Goal: Task Accomplishment & Management: Manage account settings

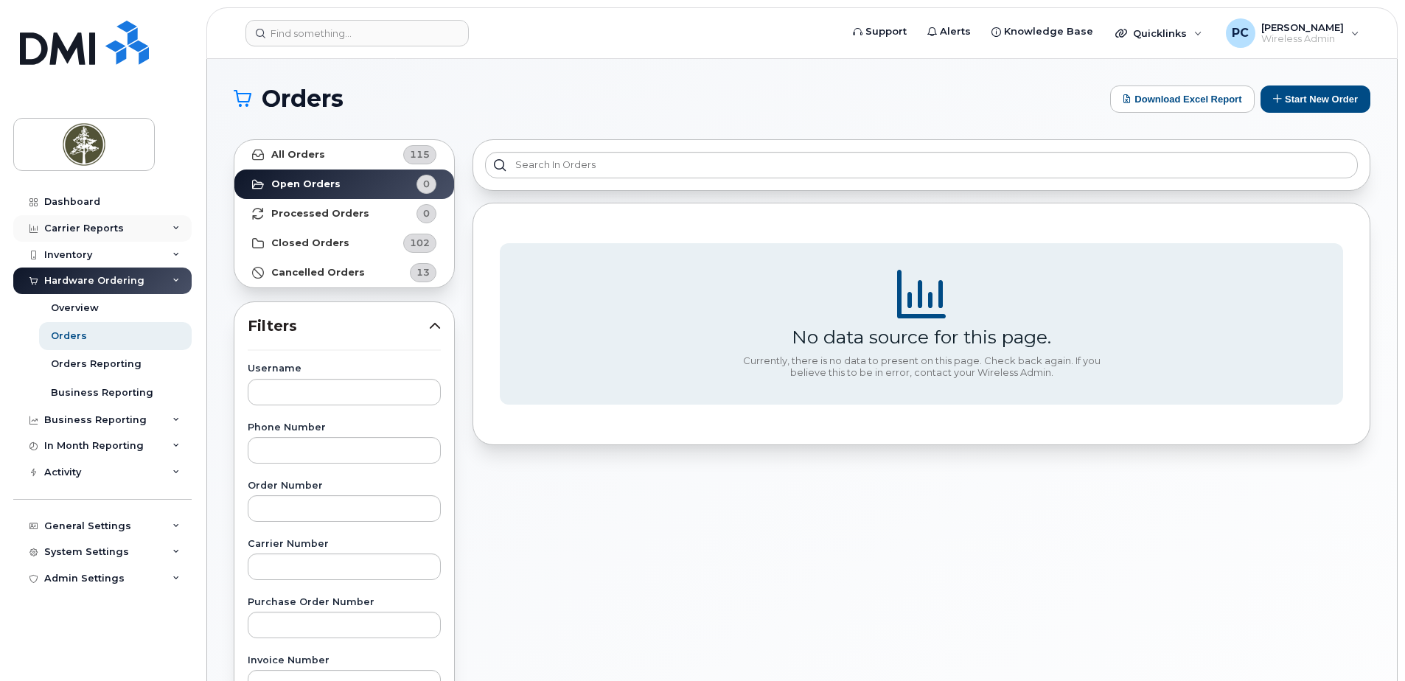
click at [129, 228] on div "Carrier Reports" at bounding box center [102, 228] width 178 height 27
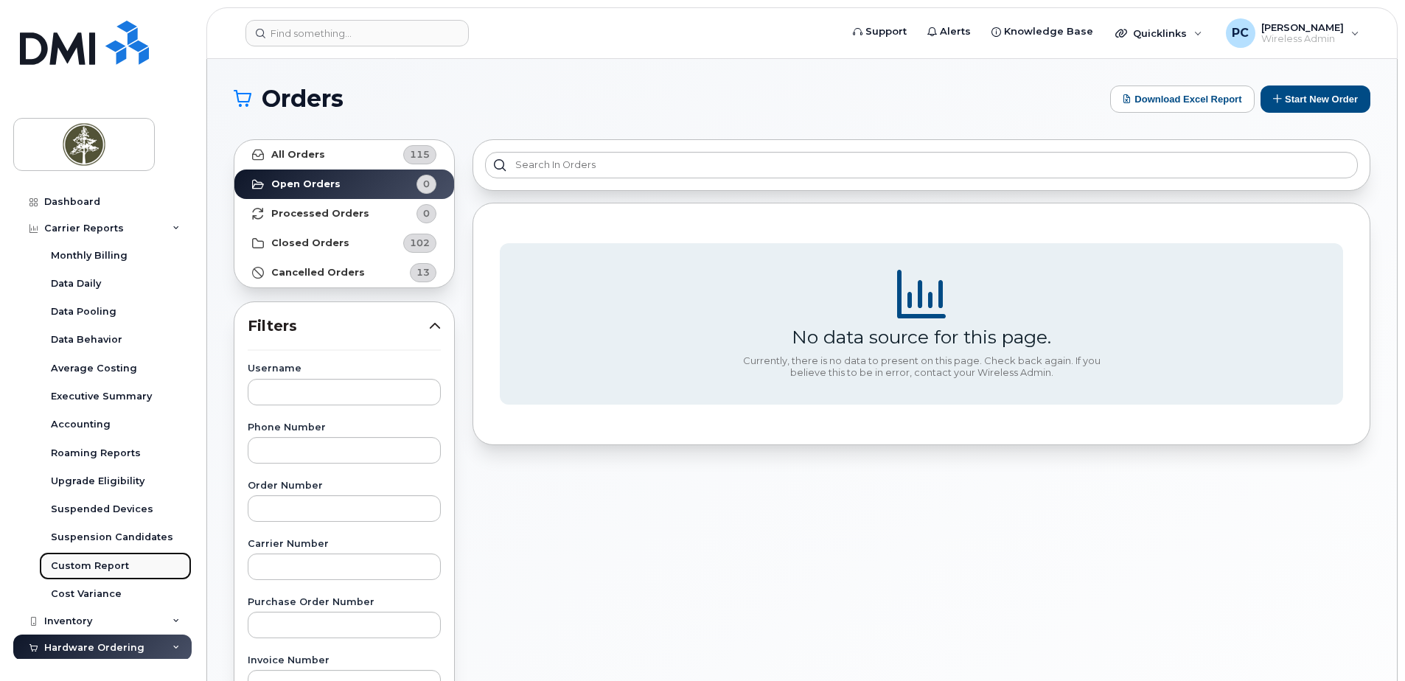
click at [125, 562] on div "Custom Report" at bounding box center [90, 565] width 78 height 13
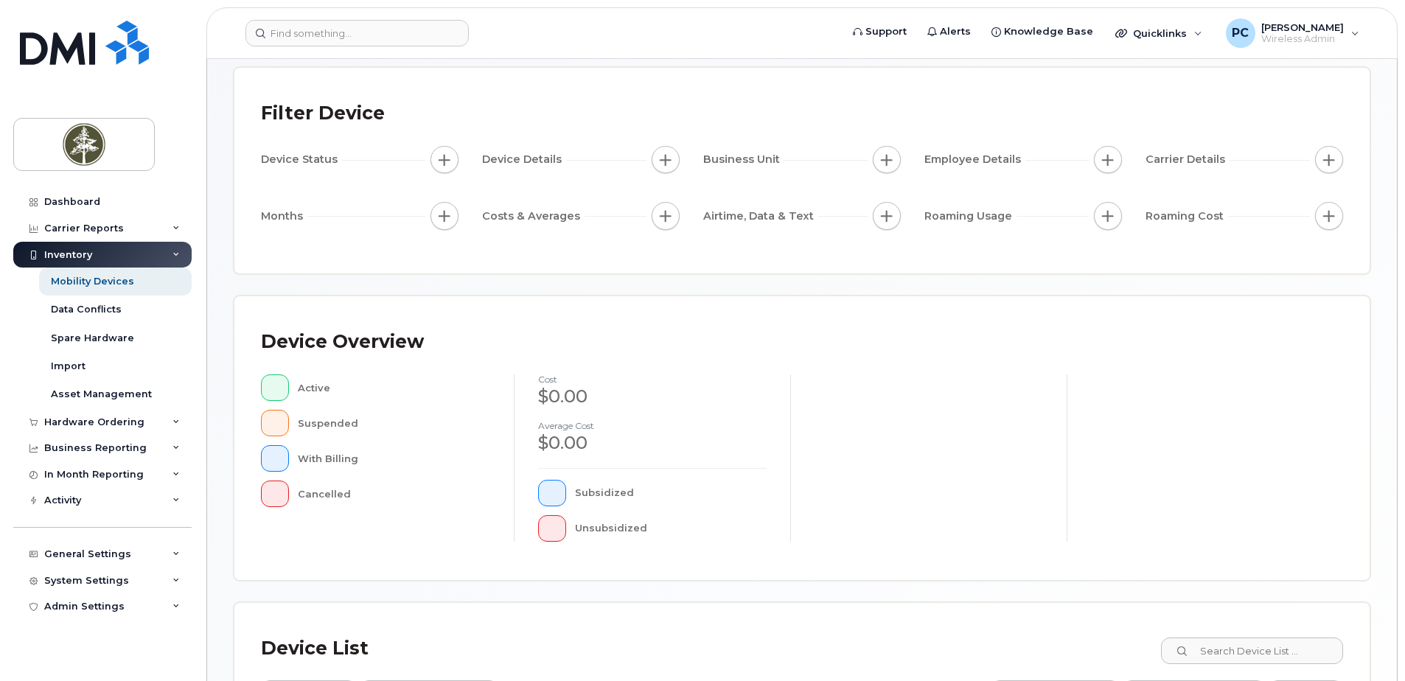
scroll to position [332, 0]
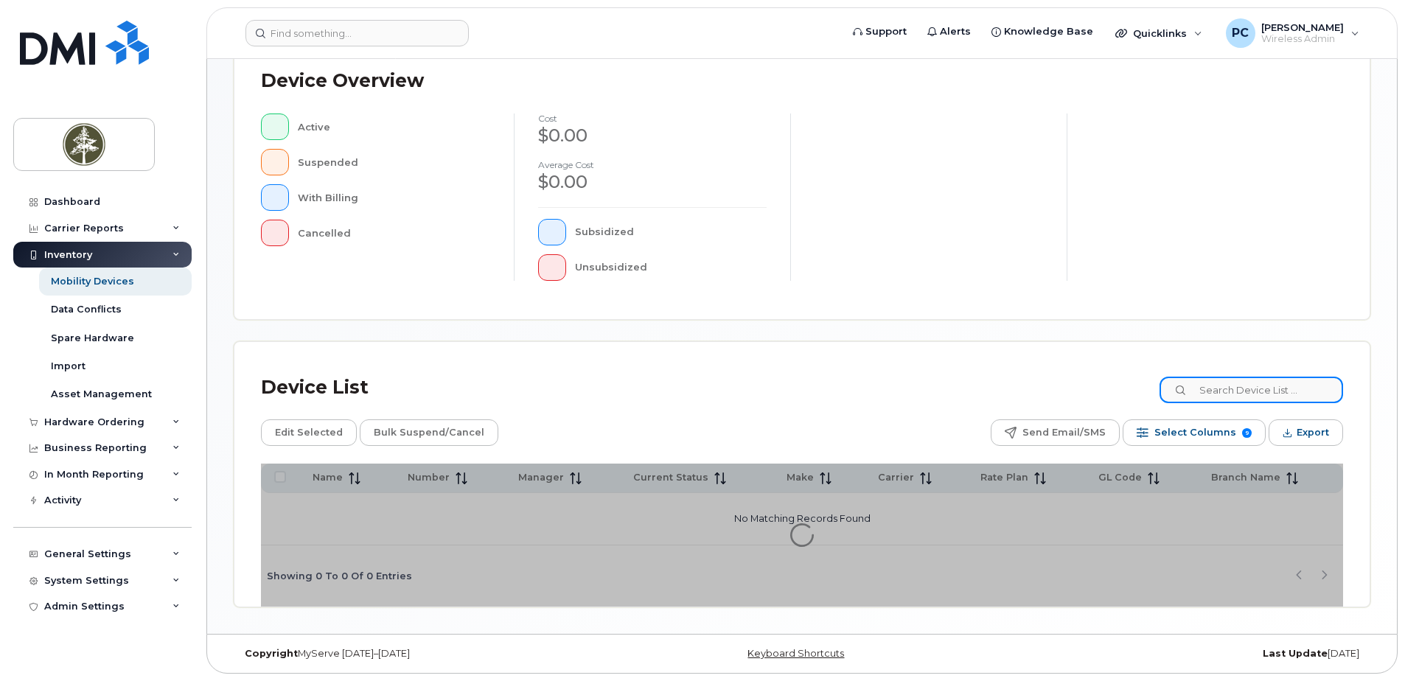
click at [1265, 388] on input at bounding box center [1251, 390] width 184 height 27
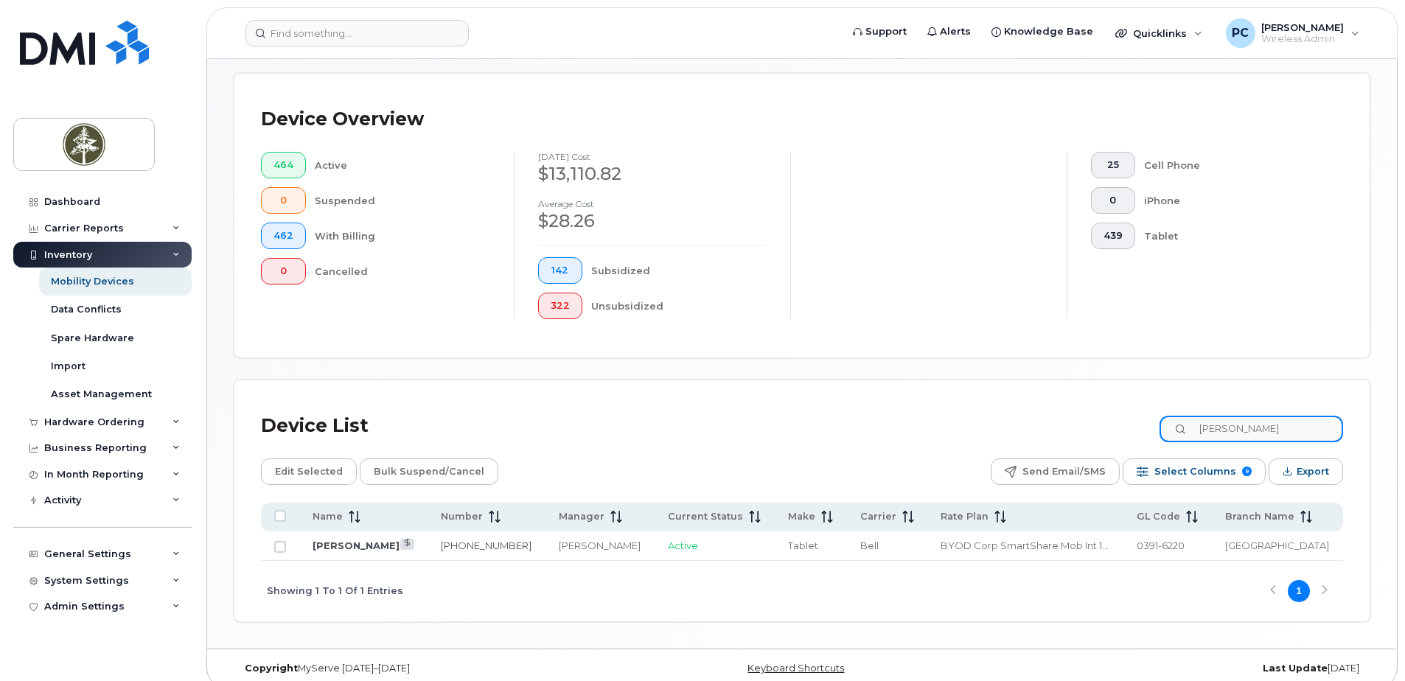
type input "Lindon Lowe"
click at [327, 550] on link "[PERSON_NAME]" at bounding box center [356, 546] width 87 height 12
click at [341, 544] on link "[PERSON_NAME]" at bounding box center [356, 546] width 87 height 12
click at [365, 547] on link "[PERSON_NAME]" at bounding box center [356, 546] width 87 height 12
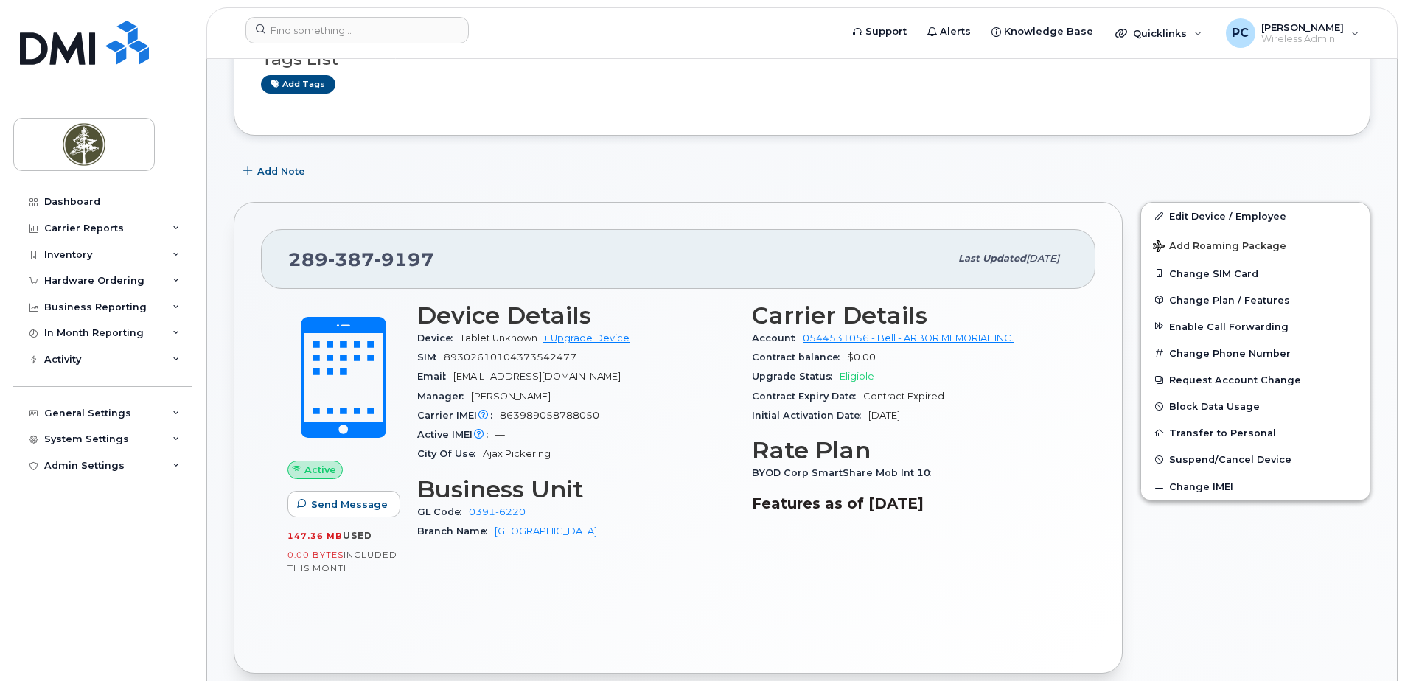
scroll to position [147, 0]
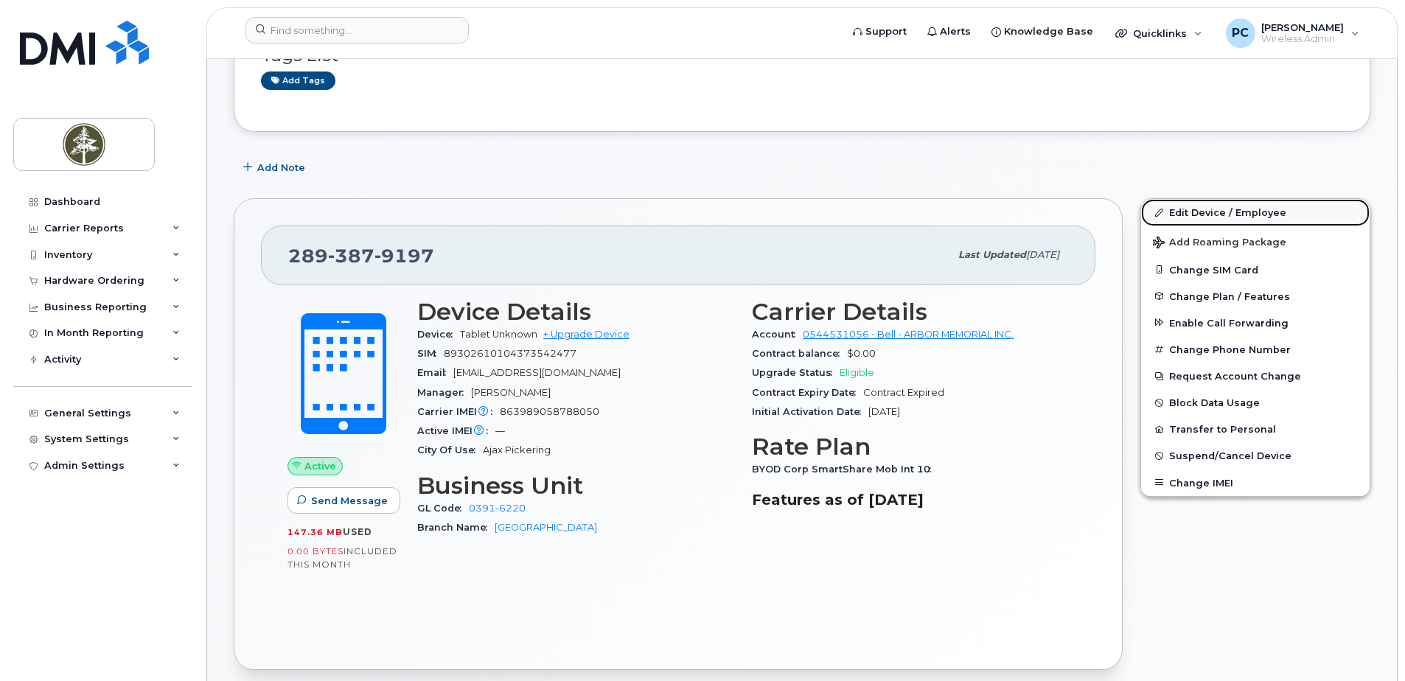
click at [1204, 209] on link "Edit Device / Employee" at bounding box center [1255, 212] width 228 height 27
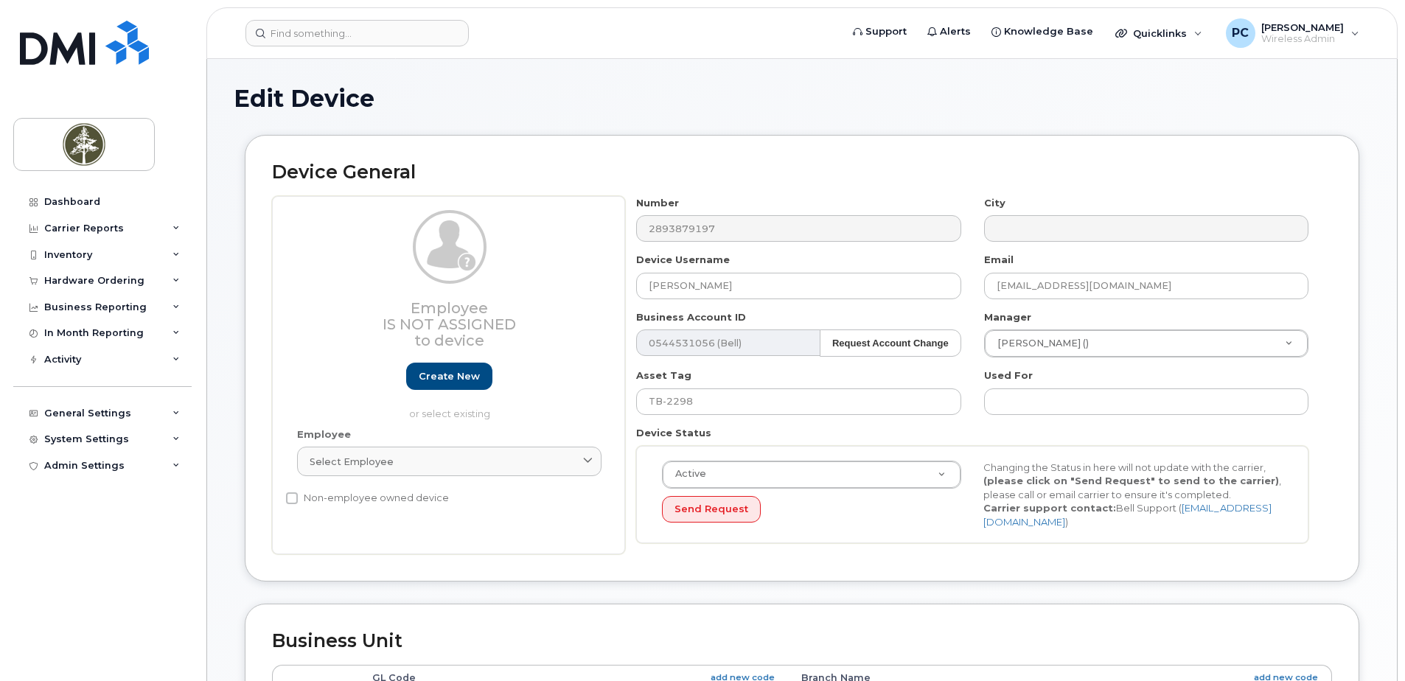
select select "4681752"
select select "4681778"
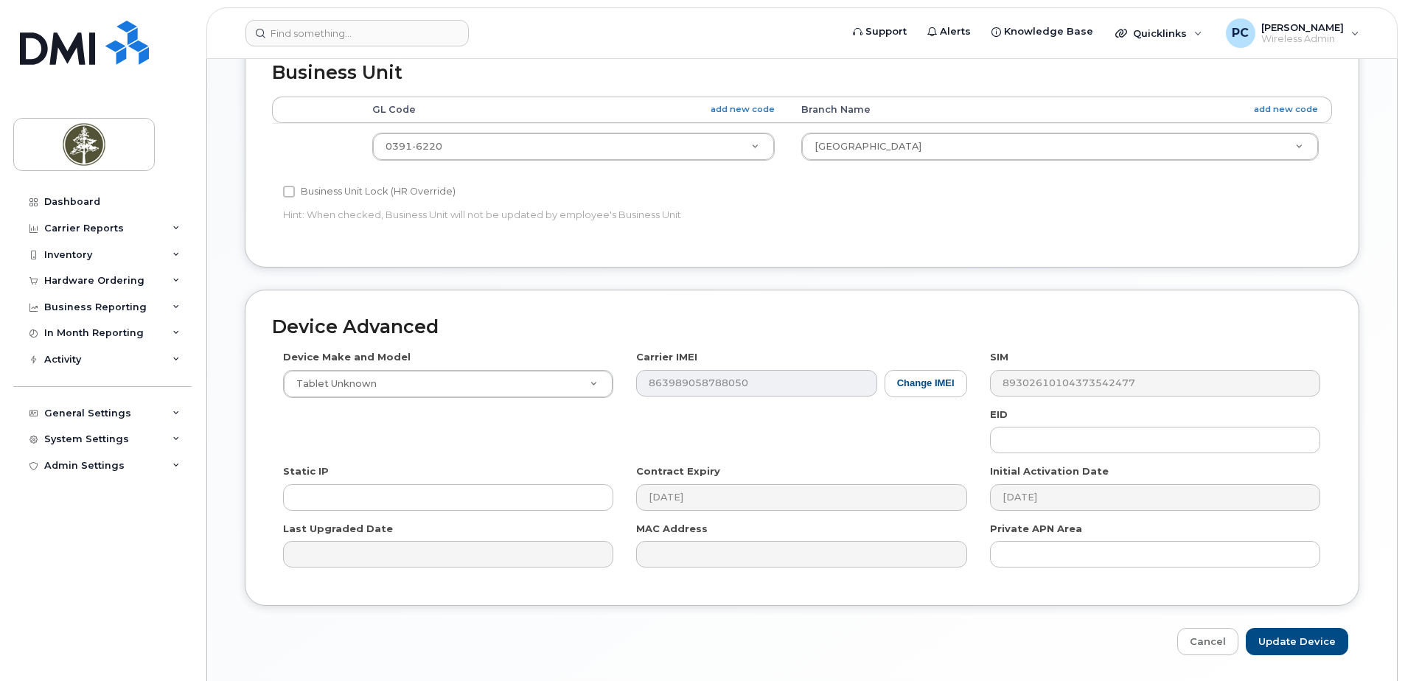
scroll to position [616, 0]
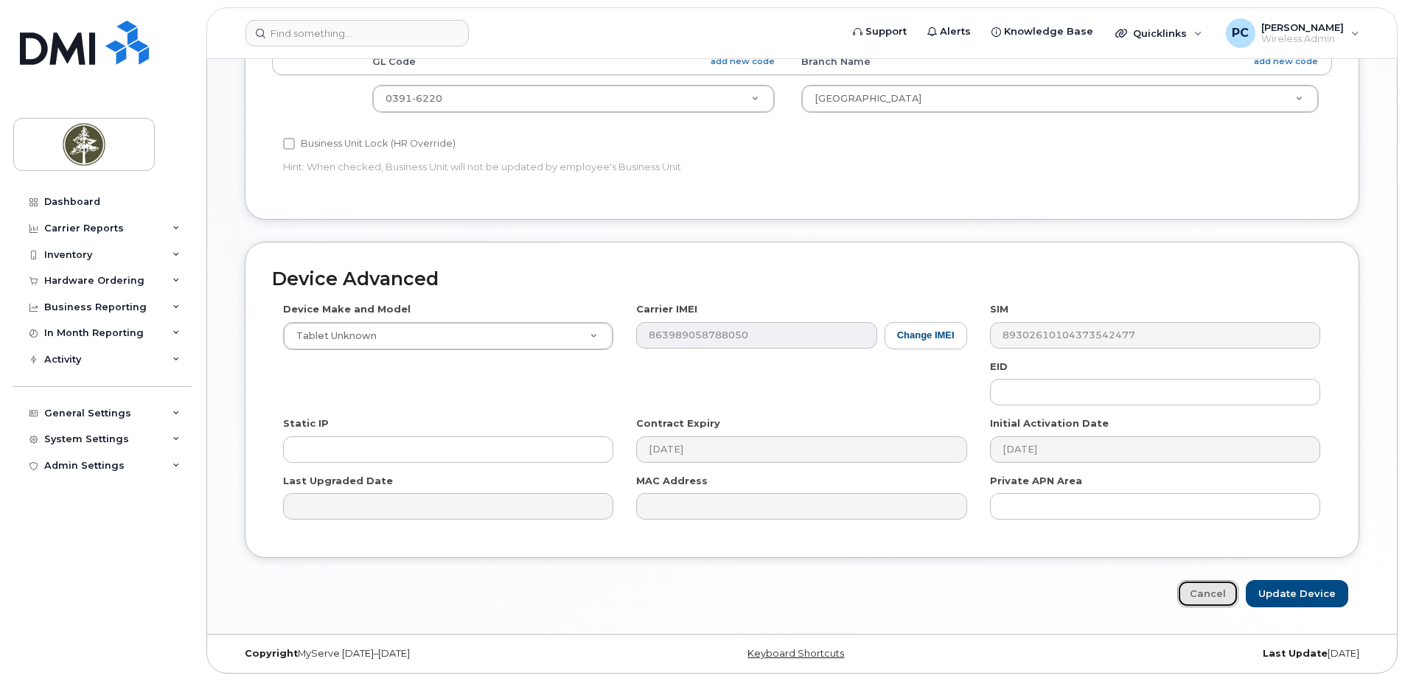
click at [1222, 592] on link "Cancel" at bounding box center [1207, 593] width 61 height 27
